Goal: Find specific page/section: Find specific page/section

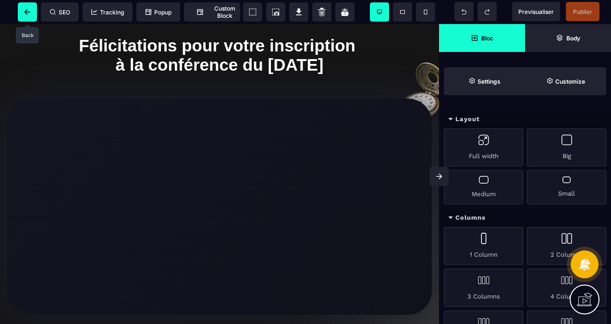
click at [25, 11] on icon at bounding box center [28, 12] width 10 height 6
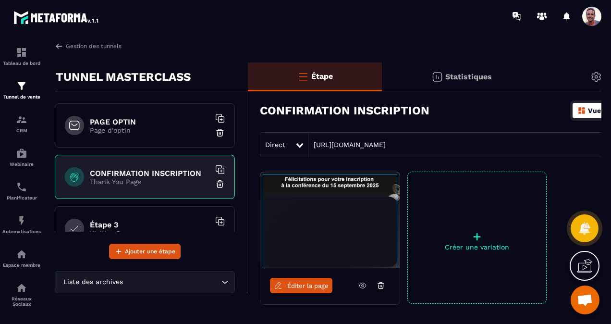
click at [135, 136] on div "PAGE OPTIN Page d'optin" at bounding box center [145, 125] width 180 height 44
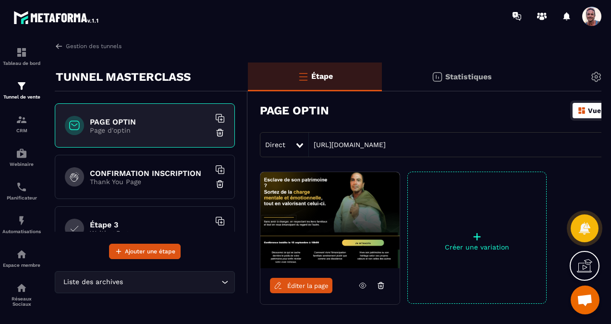
click at [300, 286] on span "Éditer la page" at bounding box center [307, 285] width 41 height 7
